Goal: Register for event/course

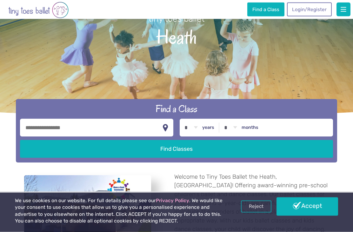
scroll to position [67, 0]
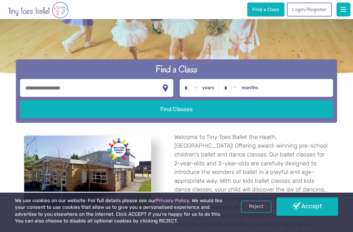
click at [100, 97] on input "text" at bounding box center [96, 88] width 153 height 18
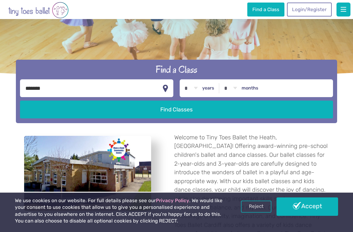
type input "*******"
click at [205, 91] on label "years" at bounding box center [208, 88] width 12 height 6
click at [201, 97] on select "* * * * * * * * * * ** ** **" at bounding box center [191, 88] width 20 height 18
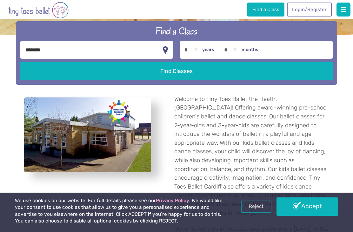
select select "*"
click at [236, 59] on select "* * * * * * * * * * ** **" at bounding box center [231, 50] width 20 height 18
select select "*"
click at [248, 80] on button "Find Classes" at bounding box center [176, 71] width 313 height 18
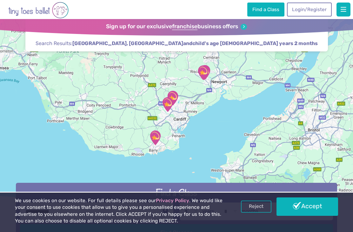
click at [259, 208] on link "Reject" at bounding box center [256, 207] width 30 height 12
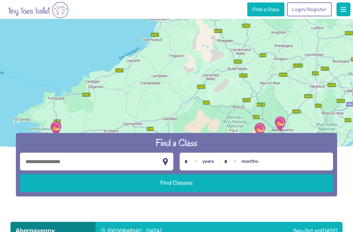
scroll to position [49, 0]
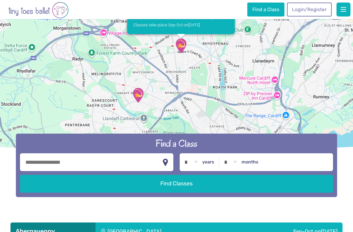
click at [201, 29] on link "Heath Maes Y Coed Community Centre Classes take place Sep-Oct on Tuesday" at bounding box center [181, 14] width 108 height 39
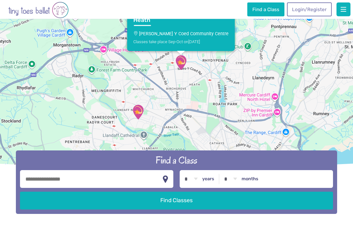
scroll to position [32, 0]
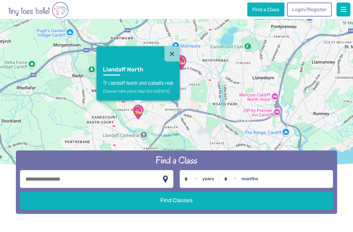
click at [138, 73] on h3 "Llandaff North" at bounding box center [132, 69] width 59 height 7
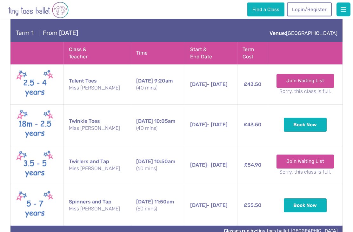
scroll to position [1468, 0]
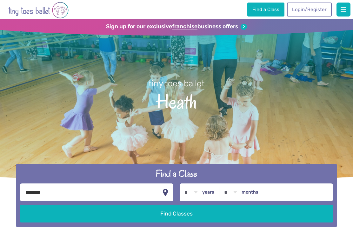
select select "*"
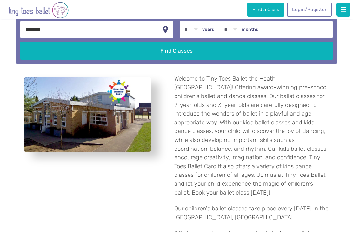
scroll to position [163, 0]
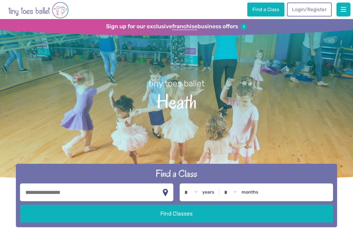
click at [47, 11] on img "Go to home page" at bounding box center [38, 10] width 60 height 18
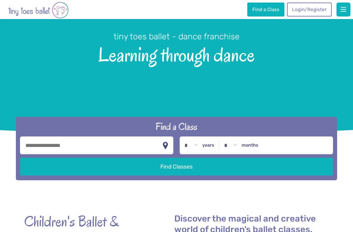
click at [125, 152] on input "text" at bounding box center [96, 146] width 153 height 18
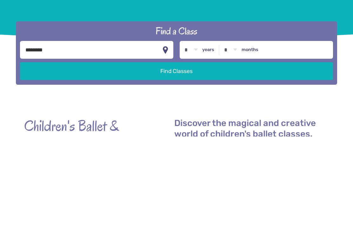
type input "********"
click at [200, 137] on select "* * * * * * * * * * ** ** **" at bounding box center [191, 146] width 20 height 18
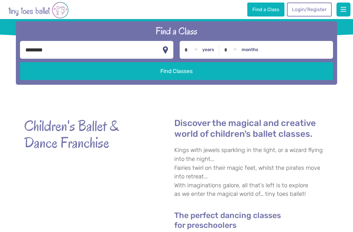
select select "*"
click at [265, 57] on div "* * * * * * * * * * ** ** ** years * * * * * * * * * * ** ** months" at bounding box center [256, 50] width 153 height 18
click at [230, 59] on select "* * * * * * * * * * ** **" at bounding box center [231, 50] width 20 height 18
select select "*"
click at [243, 80] on button "Find Classes" at bounding box center [176, 71] width 313 height 18
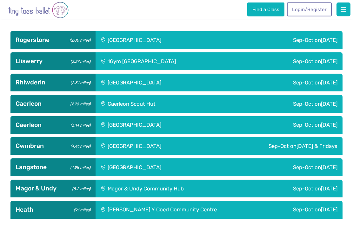
scroll to position [267, 0]
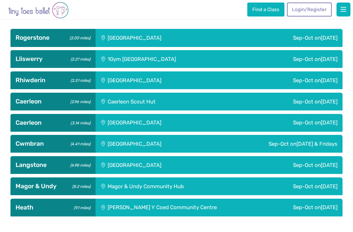
click at [200, 68] on div "1Gym [GEOGRAPHIC_DATA]" at bounding box center [171, 59] width 151 height 18
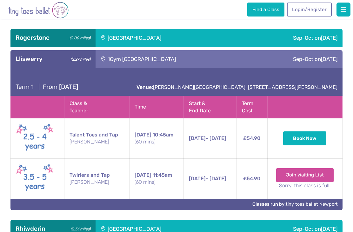
click at [252, 68] on div "Sep-Oct [DATE]" at bounding box center [294, 59] width 96 height 18
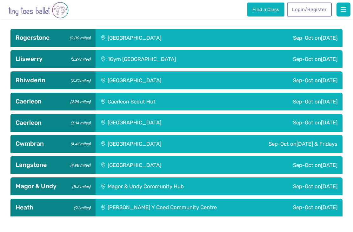
click at [285, 47] on div "Sep-Oct [DATE]" at bounding box center [288, 38] width 107 height 18
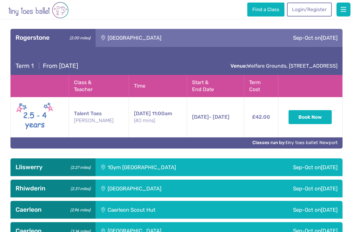
click at [269, 47] on div "Sep-Oct [DATE]" at bounding box center [288, 38] width 107 height 18
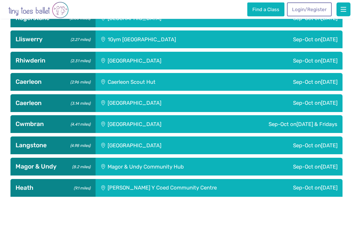
click at [251, 70] on div "Sep-Oct [DATE]" at bounding box center [288, 61] width 107 height 18
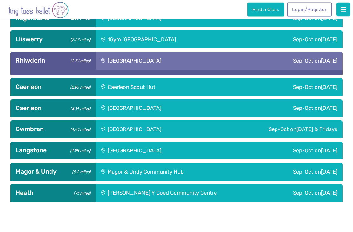
scroll to position [287, 0]
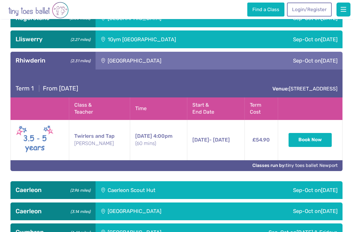
click at [245, 70] on div "Sep-Oct [DATE]" at bounding box center [288, 61] width 107 height 18
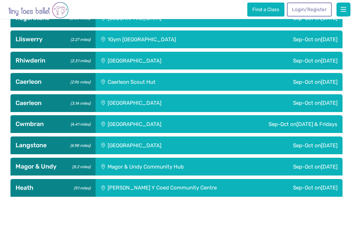
click at [236, 91] on div "Sep-Oct [DATE]" at bounding box center [286, 82] width 112 height 18
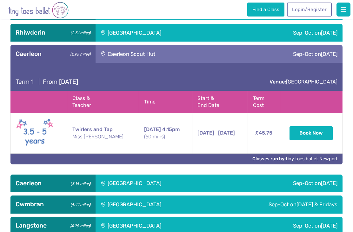
scroll to position [323, 0]
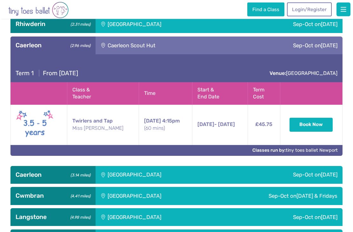
click at [258, 55] on div "Sep-Oct [DATE]" at bounding box center [286, 46] width 112 height 18
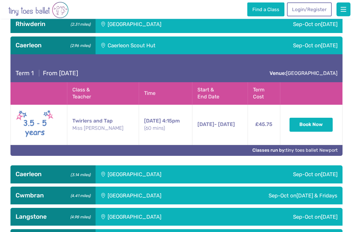
scroll to position [324, 0]
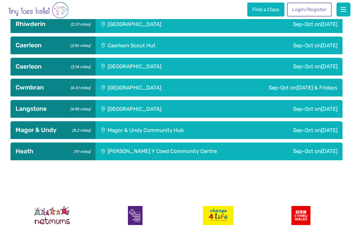
click at [235, 76] on div "Sep-Oct [DATE]" at bounding box center [288, 67] width 107 height 18
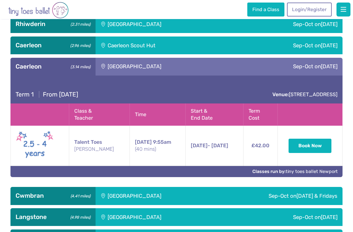
click at [236, 76] on div "Sep-Oct [DATE]" at bounding box center [288, 67] width 107 height 18
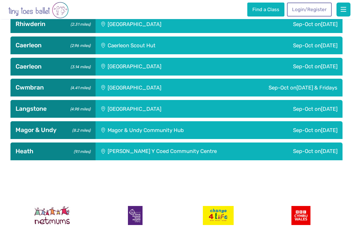
click at [219, 97] on div "Sep-Oct [DATE] & Fridays" at bounding box center [277, 88] width 130 height 18
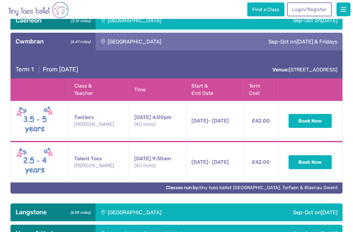
scroll to position [367, 0]
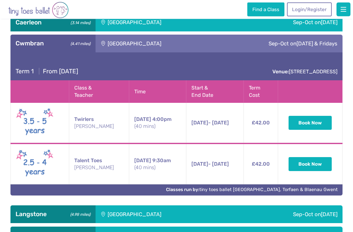
click at [223, 53] on div "Sep-Oct [DATE] & Fridays" at bounding box center [277, 44] width 130 height 18
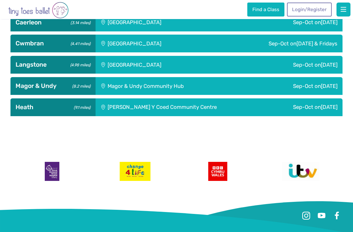
click at [225, 74] on div "[GEOGRAPHIC_DATA]" at bounding box center [166, 65] width 140 height 18
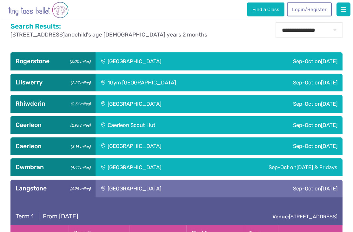
scroll to position [243, 0]
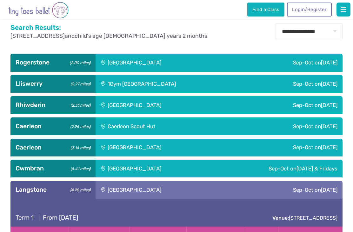
click at [335, 71] on div "Sep-Oct [DATE]" at bounding box center [288, 63] width 107 height 18
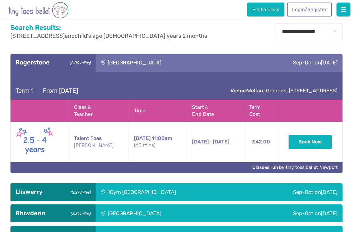
click at [329, 66] on span "[DATE]" at bounding box center [329, 62] width 17 height 6
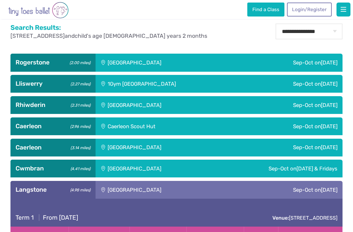
click at [321, 87] on span "[DATE]" at bounding box center [329, 84] width 17 height 6
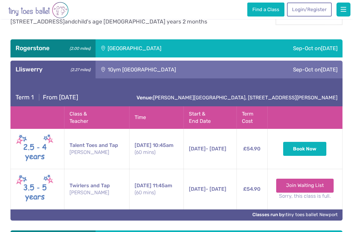
scroll to position [257, 0]
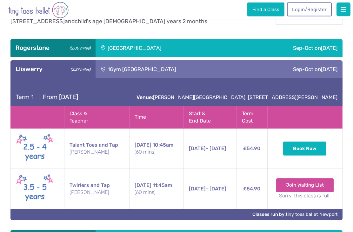
click at [325, 78] on div "Sep-Oct [DATE]" at bounding box center [294, 70] width 96 height 18
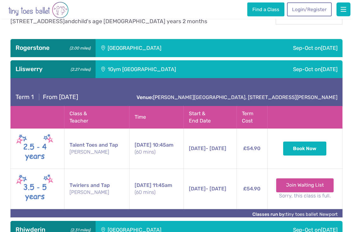
scroll to position [257, 0]
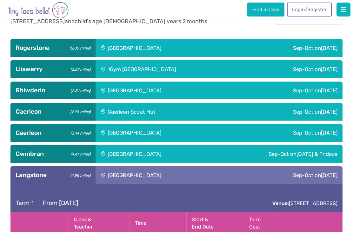
click at [323, 99] on div "Sep-Oct [DATE]" at bounding box center [288, 91] width 107 height 18
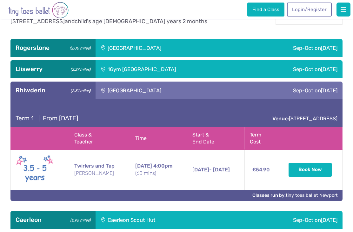
click at [321, 94] on span "[DATE]" at bounding box center [329, 90] width 17 height 6
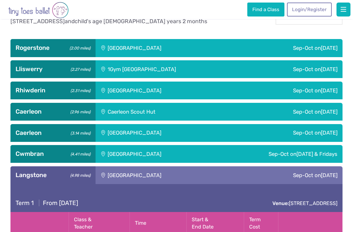
click at [322, 121] on div "Sep-Oct [DATE]" at bounding box center [286, 112] width 112 height 18
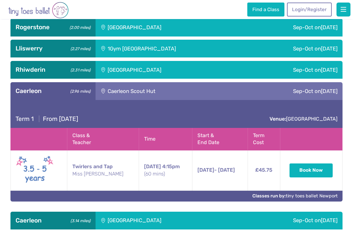
scroll to position [283, 0]
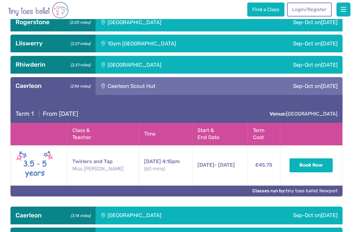
click at [321, 89] on span "[DATE]" at bounding box center [329, 86] width 17 height 6
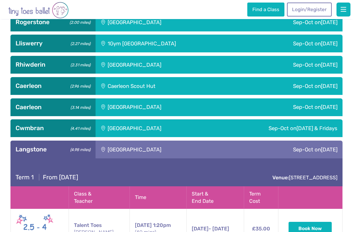
click at [328, 110] on span "[DATE]" at bounding box center [329, 107] width 17 height 6
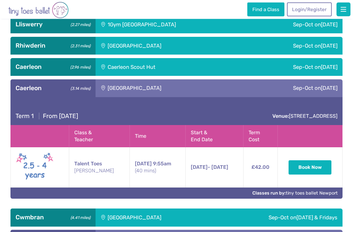
scroll to position [304, 0]
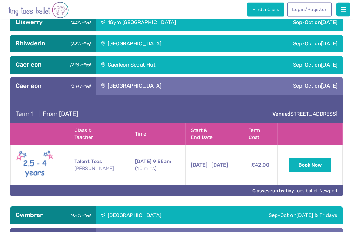
click at [326, 89] on span "[DATE]" at bounding box center [329, 86] width 17 height 6
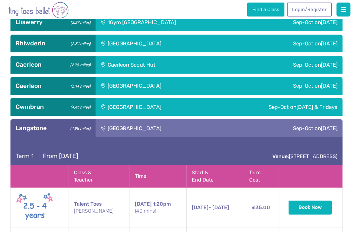
click at [324, 110] on span "[DATE] & Fridays" at bounding box center [317, 107] width 41 height 6
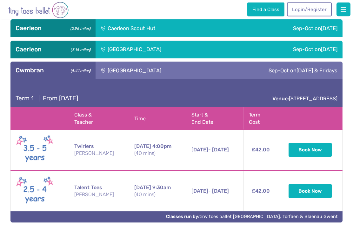
scroll to position [341, 0]
click at [319, 79] on div "Sep-Oct [DATE] & Fridays" at bounding box center [277, 71] width 130 height 18
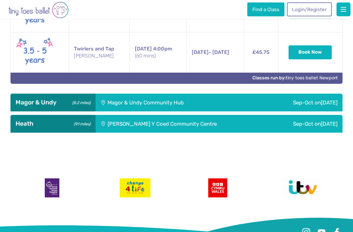
scroll to position [507, 0]
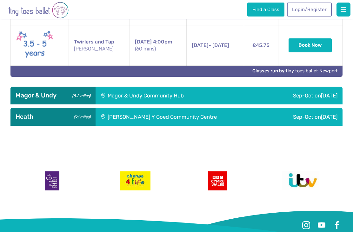
click at [309, 104] on div "Sep-Oct [DATE]" at bounding box center [297, 96] width 91 height 18
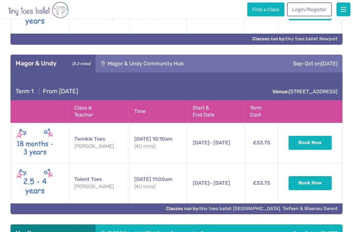
scroll to position [539, 0]
click at [326, 67] on span "[DATE]" at bounding box center [329, 63] width 17 height 6
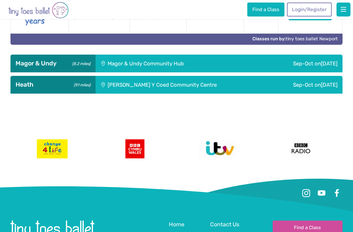
click at [325, 88] on span "[DATE]" at bounding box center [329, 85] width 17 height 6
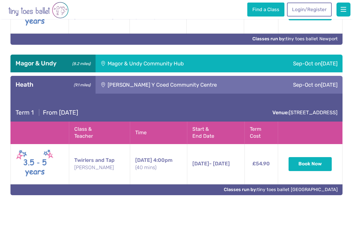
click at [326, 88] on span "[DATE]" at bounding box center [329, 85] width 17 height 6
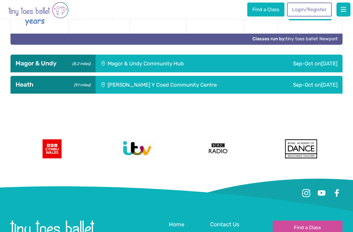
click at [316, 94] on div "Sep-Oct [DATE]" at bounding box center [305, 85] width 75 height 18
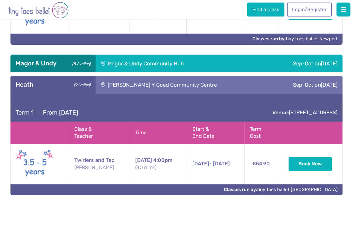
click at [321, 88] on span "[DATE]" at bounding box center [329, 85] width 17 height 6
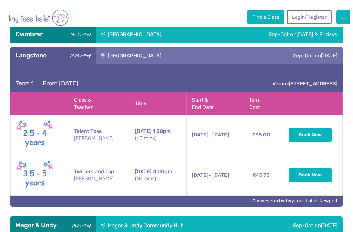
scroll to position [377, 0]
